Goal: Transaction & Acquisition: Purchase product/service

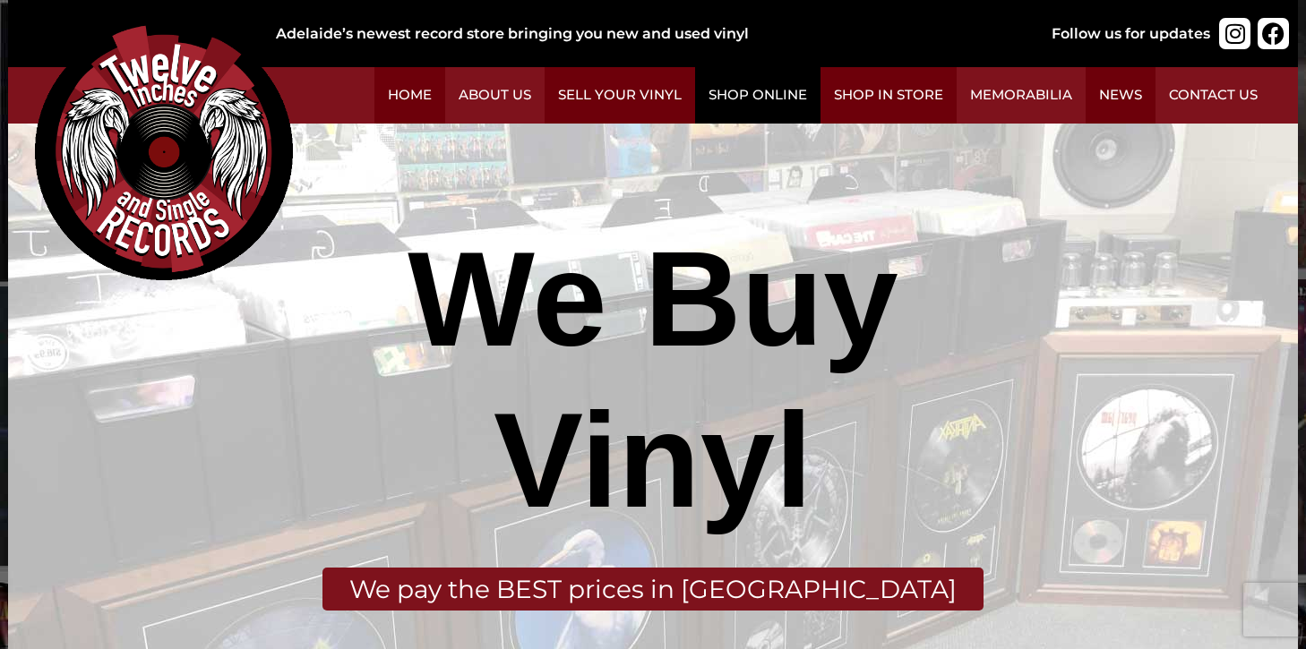
click at [731, 91] on link "Shop Online" at bounding box center [757, 95] width 125 height 56
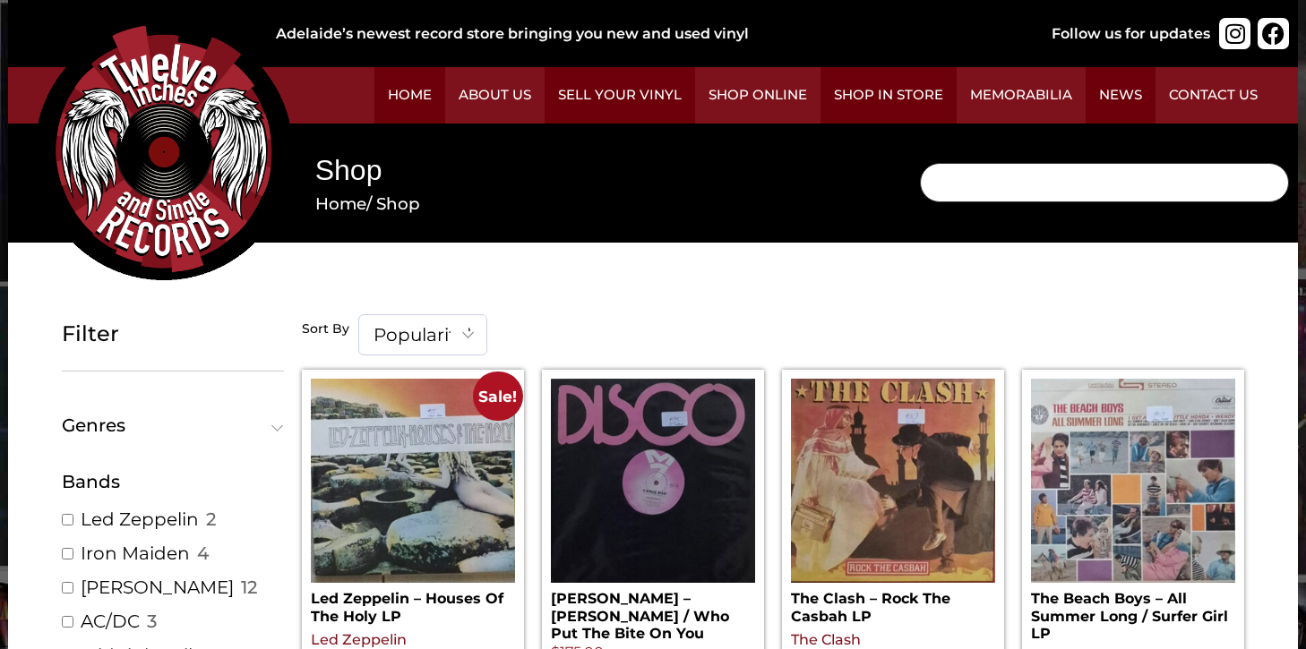
click at [1037, 183] on input "Search" at bounding box center [1104, 182] width 369 height 39
paste input "cypress hill"
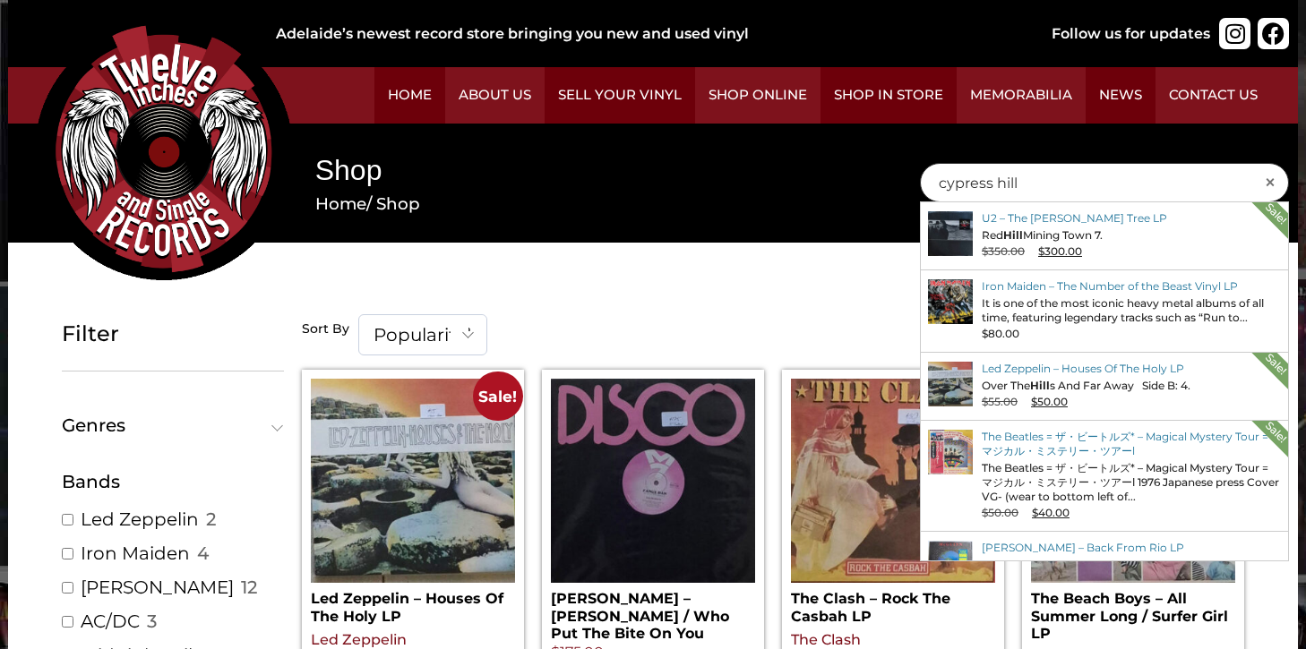
type input "cypress hill"
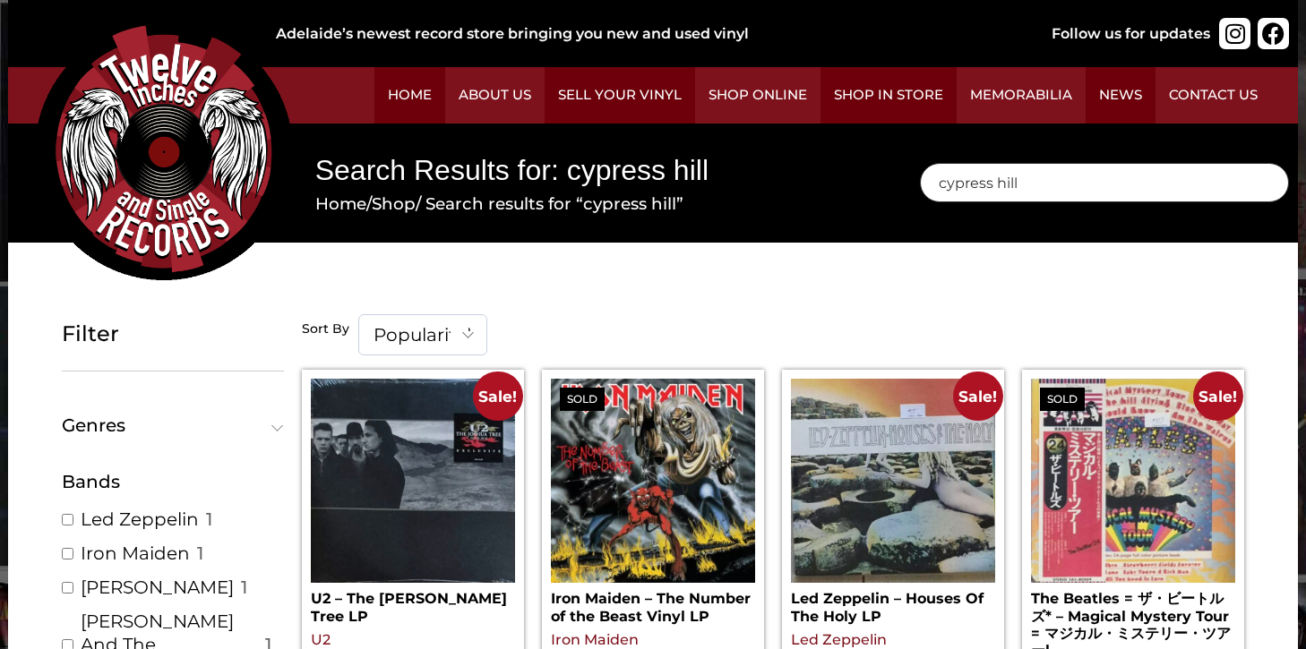
drag, startPoint x: 1032, startPoint y: 182, endPoint x: 879, endPoint y: 179, distance: 152.3
click at [880, 179] on div "Search Results for: cypress hill Home / Shop / Search results for “cypress hill…" at bounding box center [653, 184] width 1290 height 120
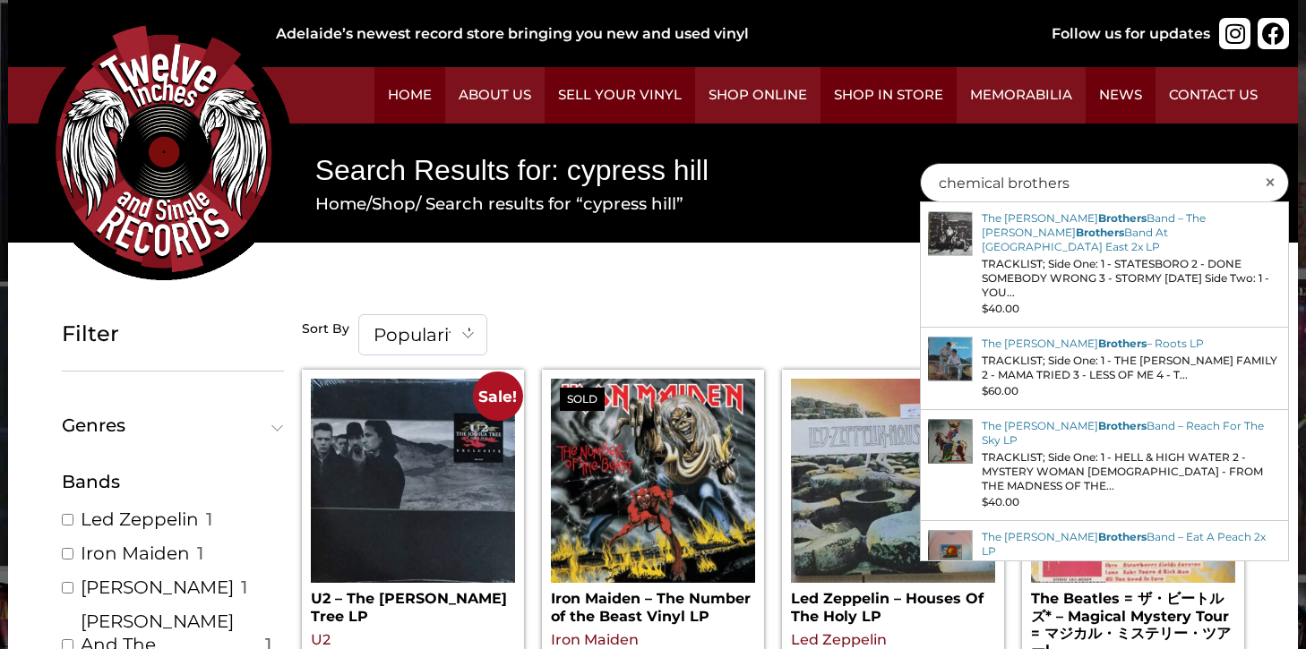
click at [938, 184] on input "chemical brothers" at bounding box center [1104, 182] width 369 height 39
type input "the chemical brothers"
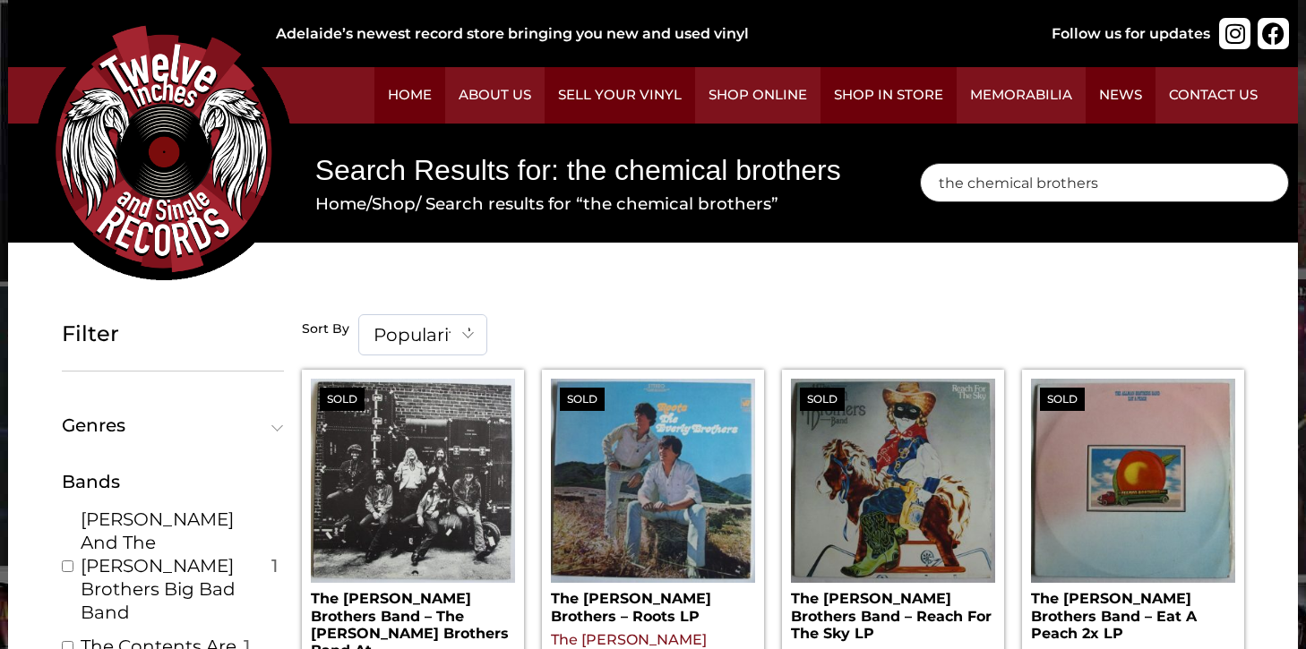
drag, startPoint x: 1106, startPoint y: 184, endPoint x: 801, endPoint y: 198, distance: 304.8
click at [801, 198] on div "Search Results for: the chemical brothers Home / Shop / Search results for “the…" at bounding box center [653, 184] width 1290 height 120
click at [805, 193] on nav "Home / Shop / Search results for “the chemical brothers”" at bounding box center [590, 204] width 551 height 25
drag, startPoint x: 1023, startPoint y: 188, endPoint x: 917, endPoint y: 182, distance: 105.9
click at [917, 182] on div "Search the chemical brothers ×" at bounding box center [1104, 184] width 387 height 120
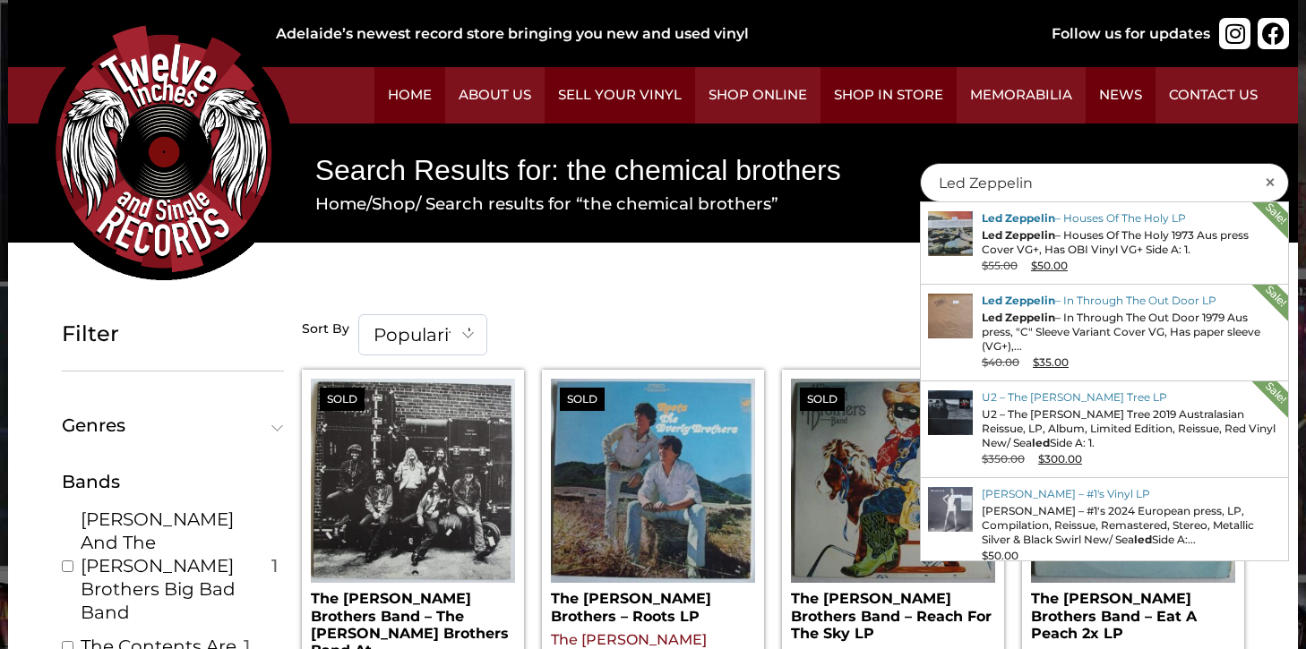
type input "Led Zeppelin"
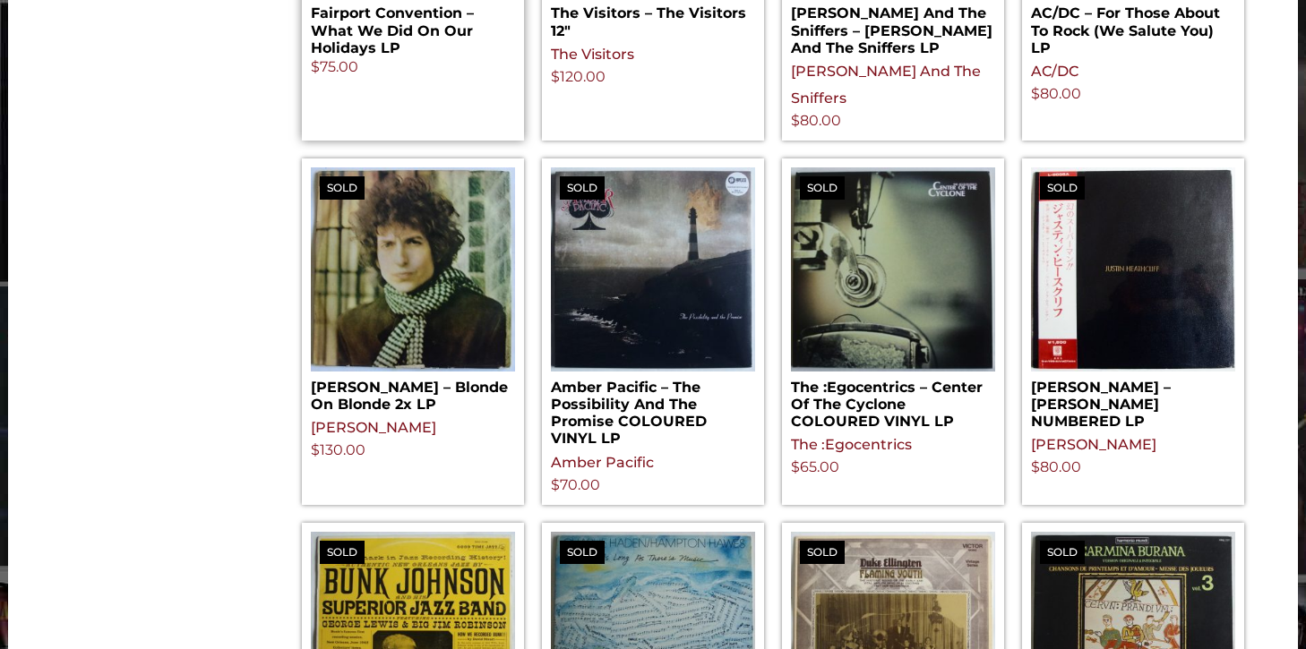
scroll to position [1100, 0]
